Goal: Task Accomplishment & Management: Manage account settings

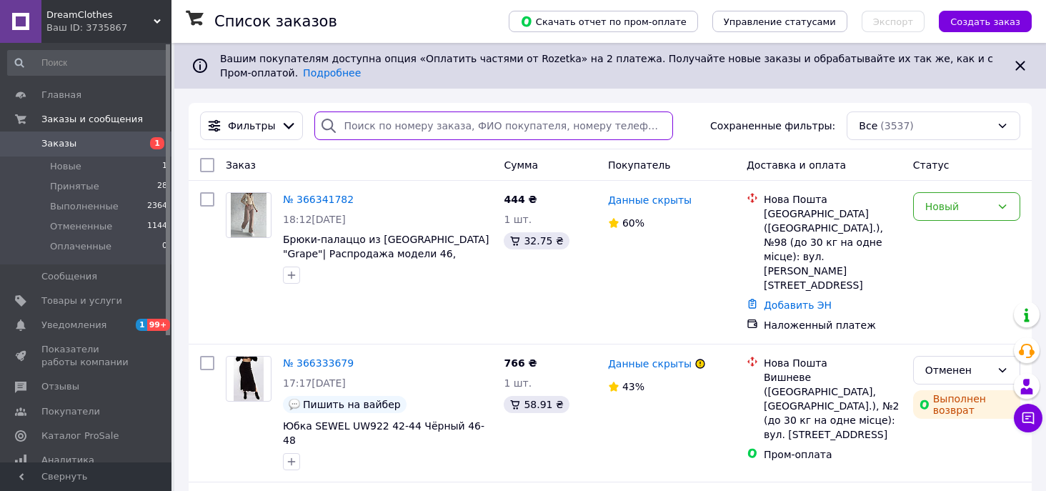
click at [420, 121] on input "search" at bounding box center [493, 125] width 358 height 29
paste input "366262857"
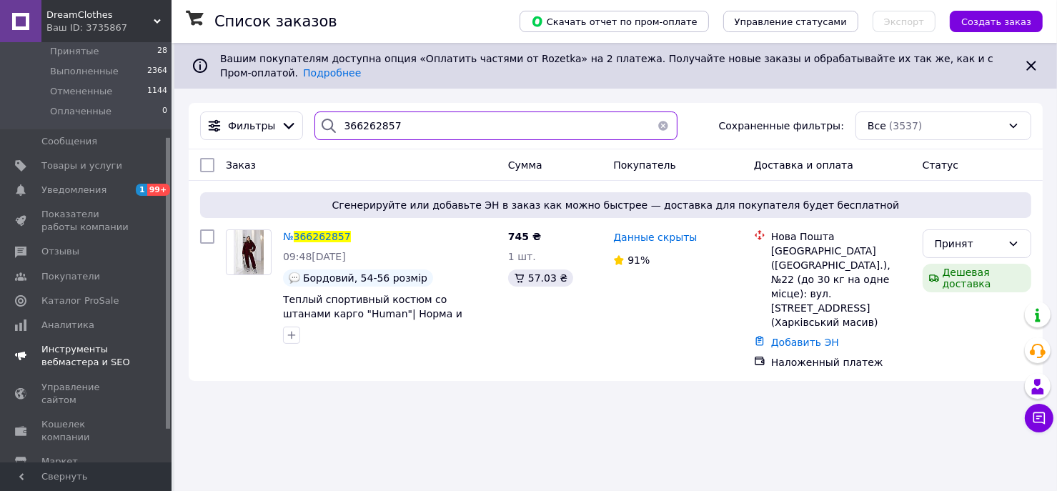
scroll to position [182, 0]
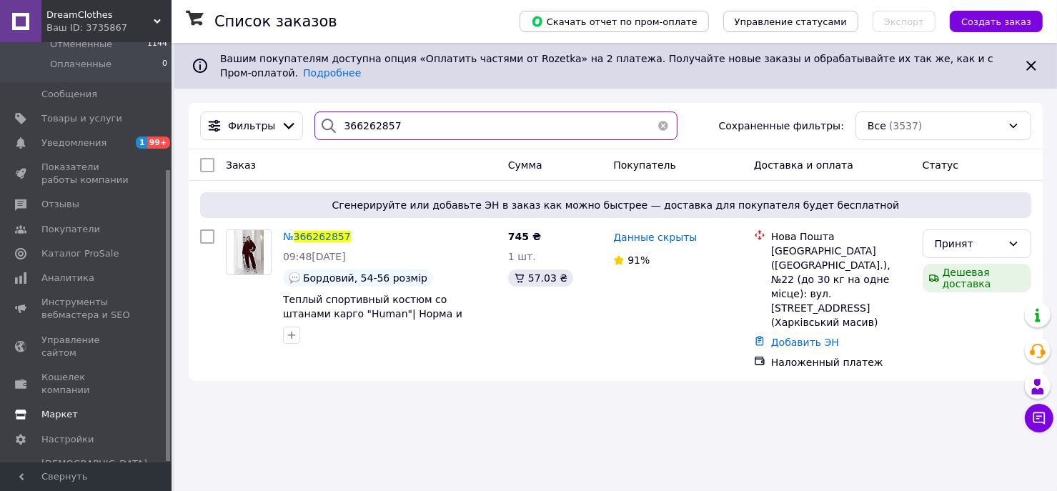
type input "366262857"
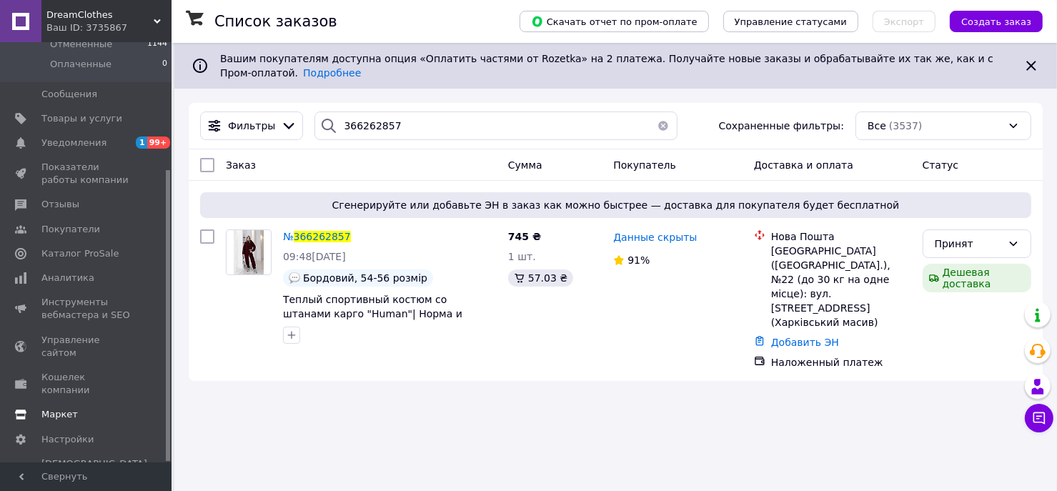
click at [90, 402] on link "Маркет" at bounding box center [88, 414] width 176 height 24
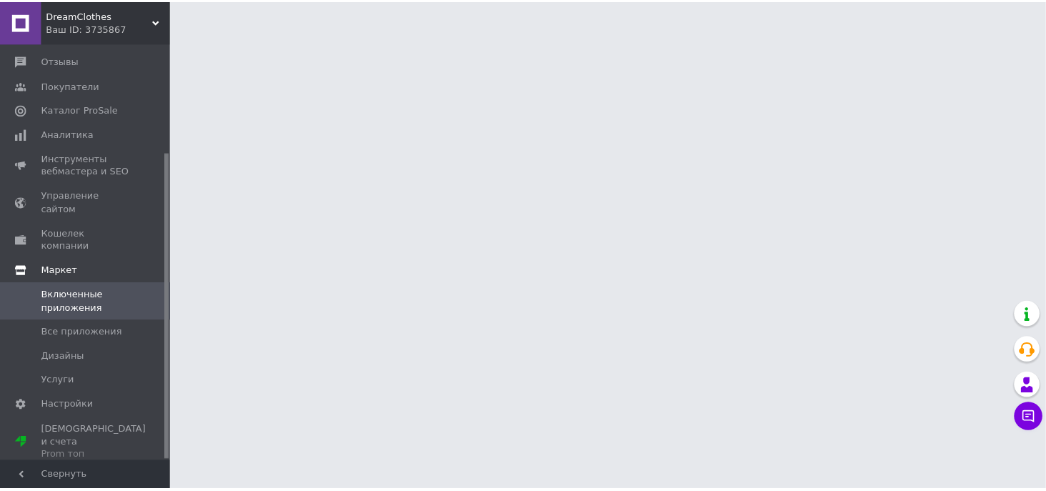
scroll to position [149, 0]
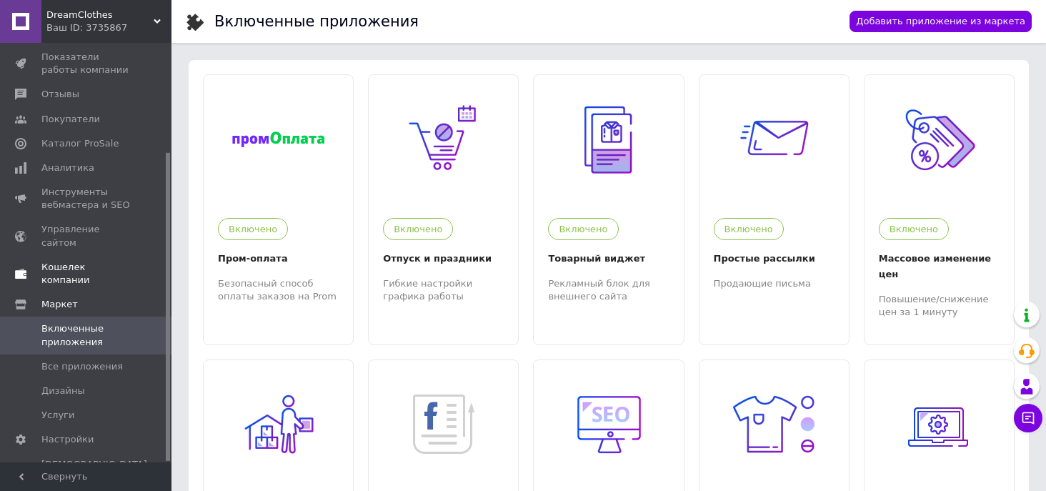
click at [80, 261] on span "Кошелек компании" at bounding box center [86, 274] width 91 height 26
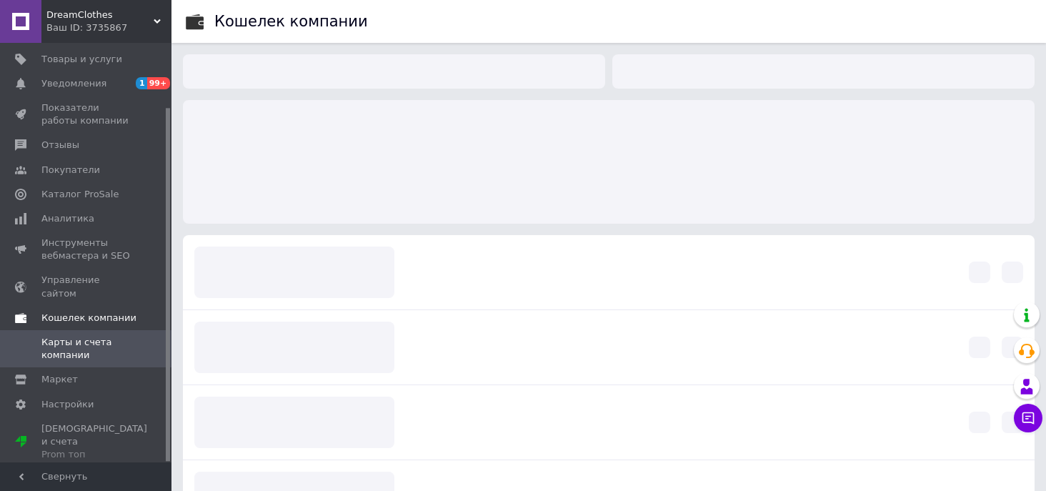
scroll to position [76, 0]
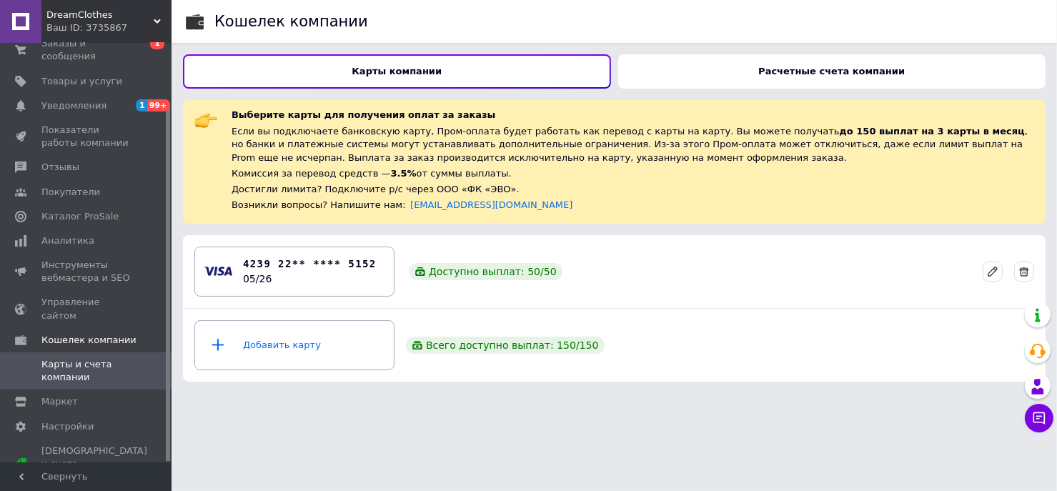
click at [756, 63] on div "Расчетные счета компании" at bounding box center [832, 71] width 428 height 34
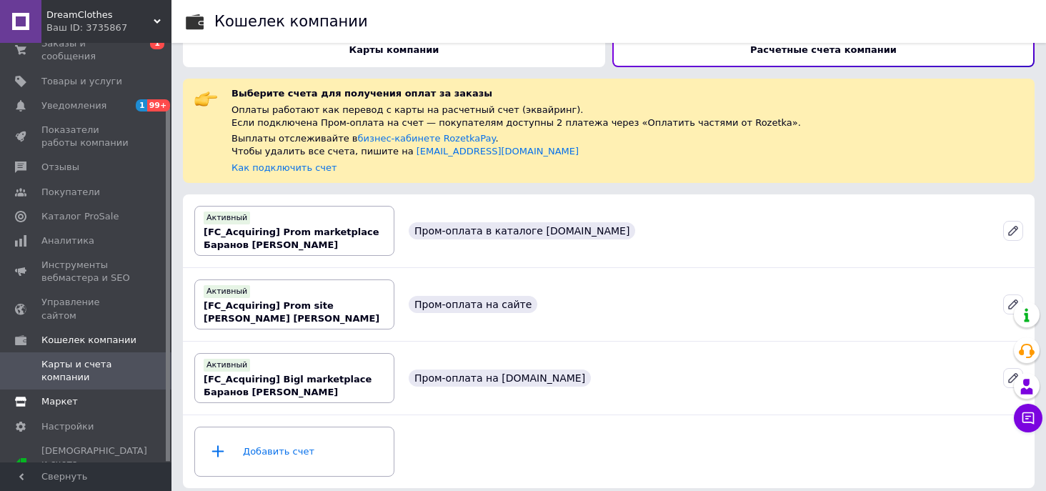
scroll to position [28, 0]
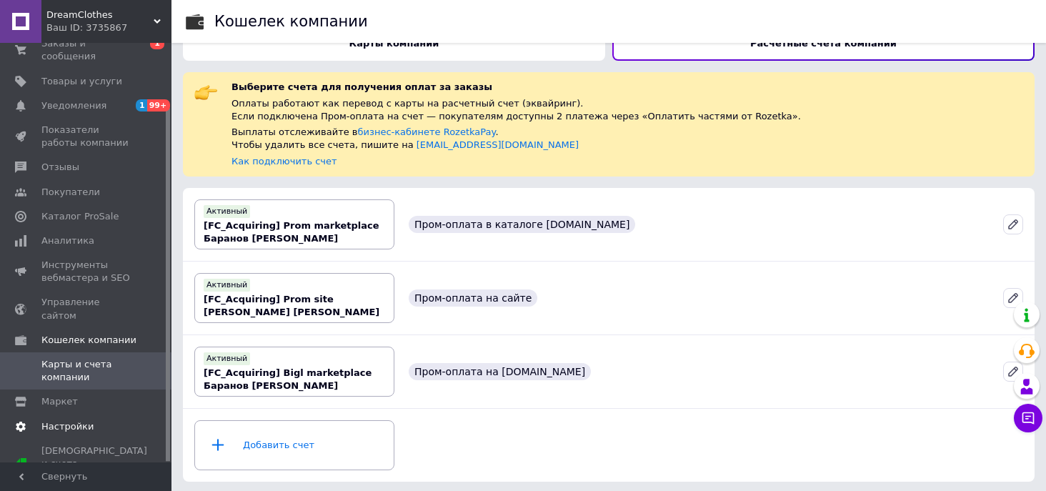
click at [76, 420] on span "Настройки" at bounding box center [67, 426] width 52 height 13
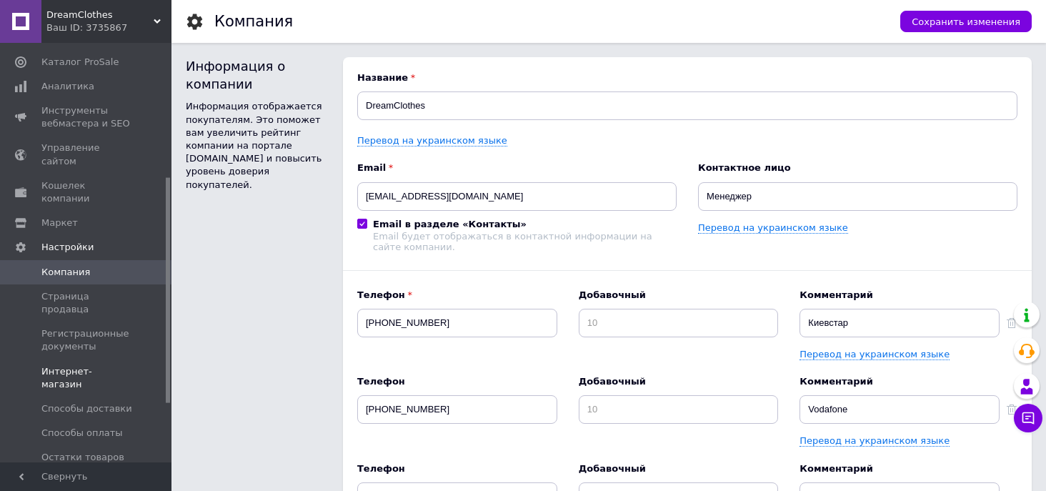
scroll to position [257, 0]
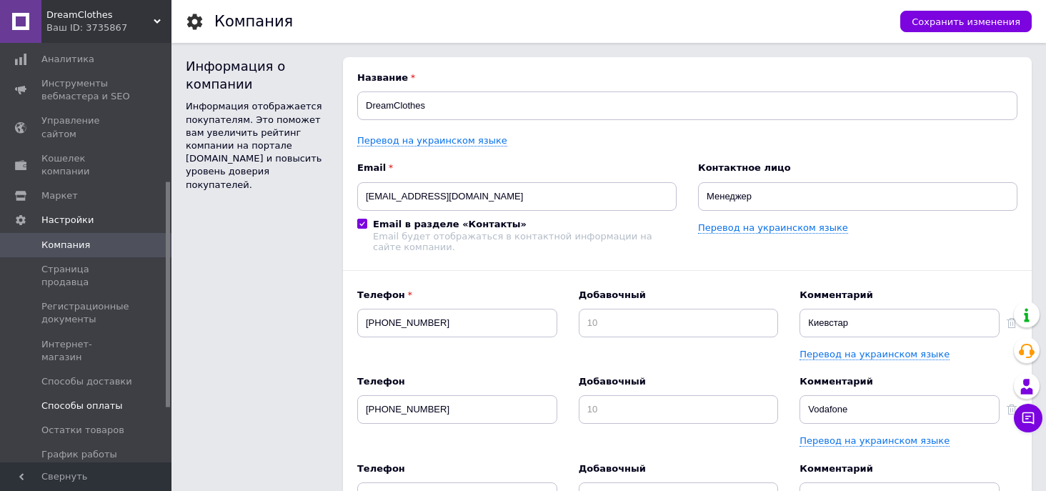
click at [83, 399] on span "Способы оплаты" at bounding box center [81, 405] width 81 height 13
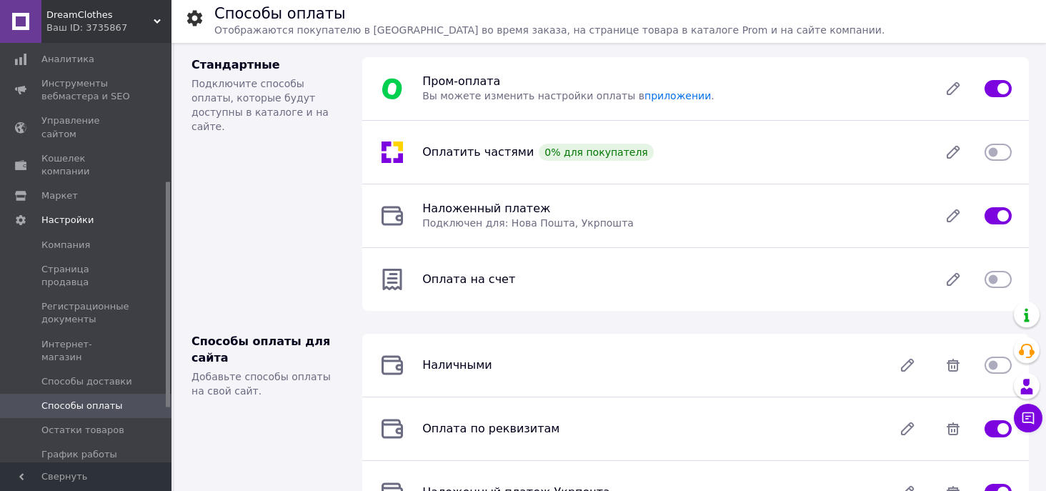
click at [159, 21] on use at bounding box center [157, 21] width 7 height 4
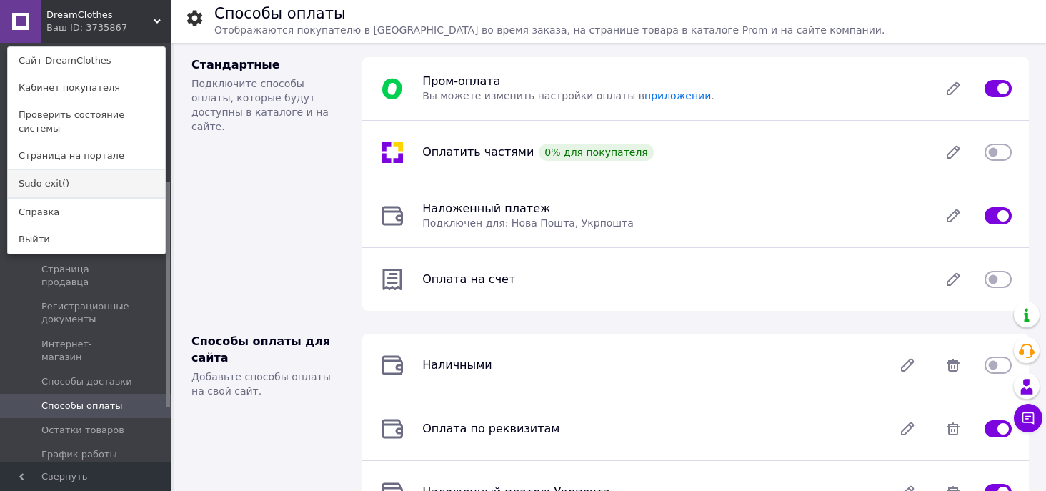
click at [60, 171] on link "Sudo exit()" at bounding box center [86, 183] width 157 height 27
